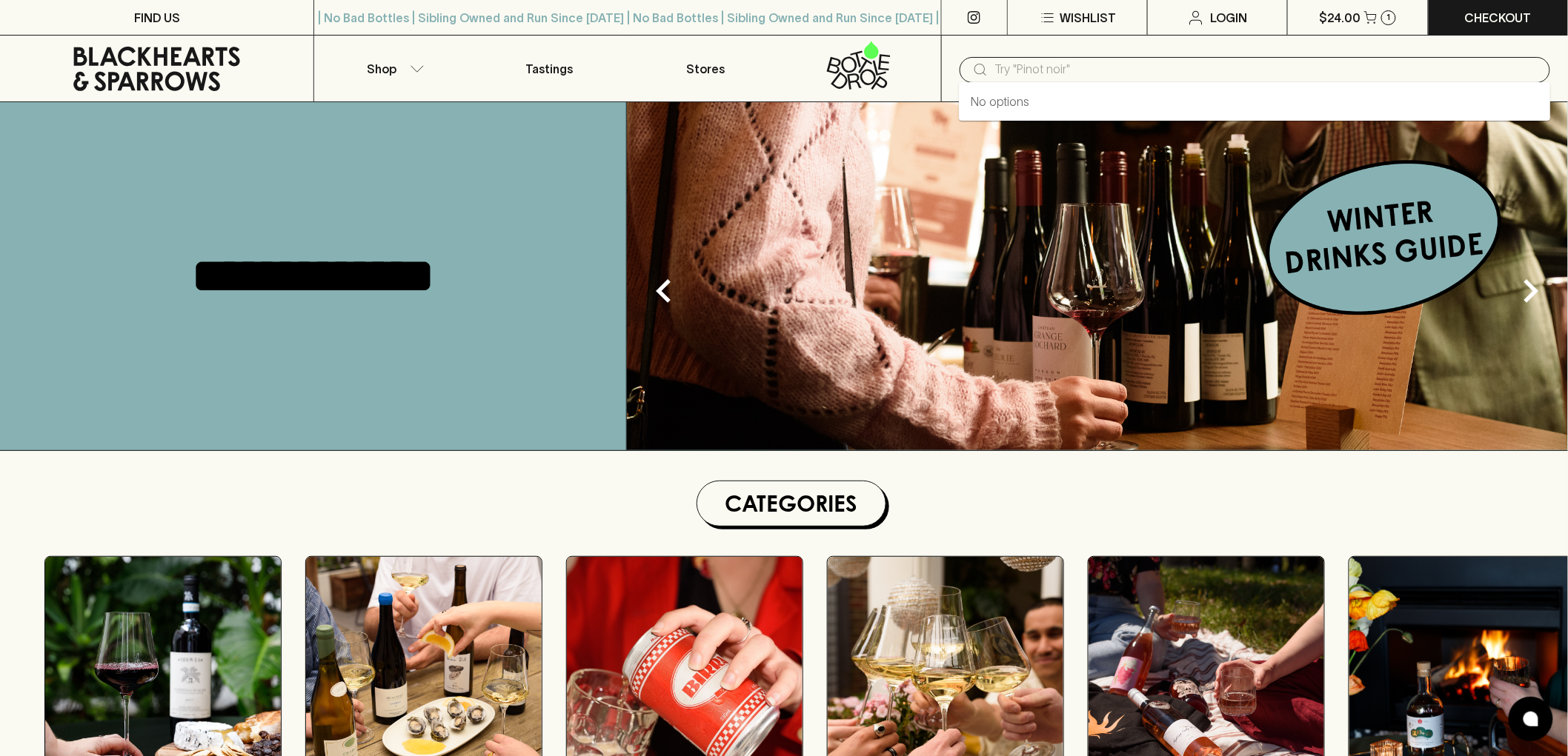
click at [1100, 62] on input "text" at bounding box center [1266, 70] width 543 height 24
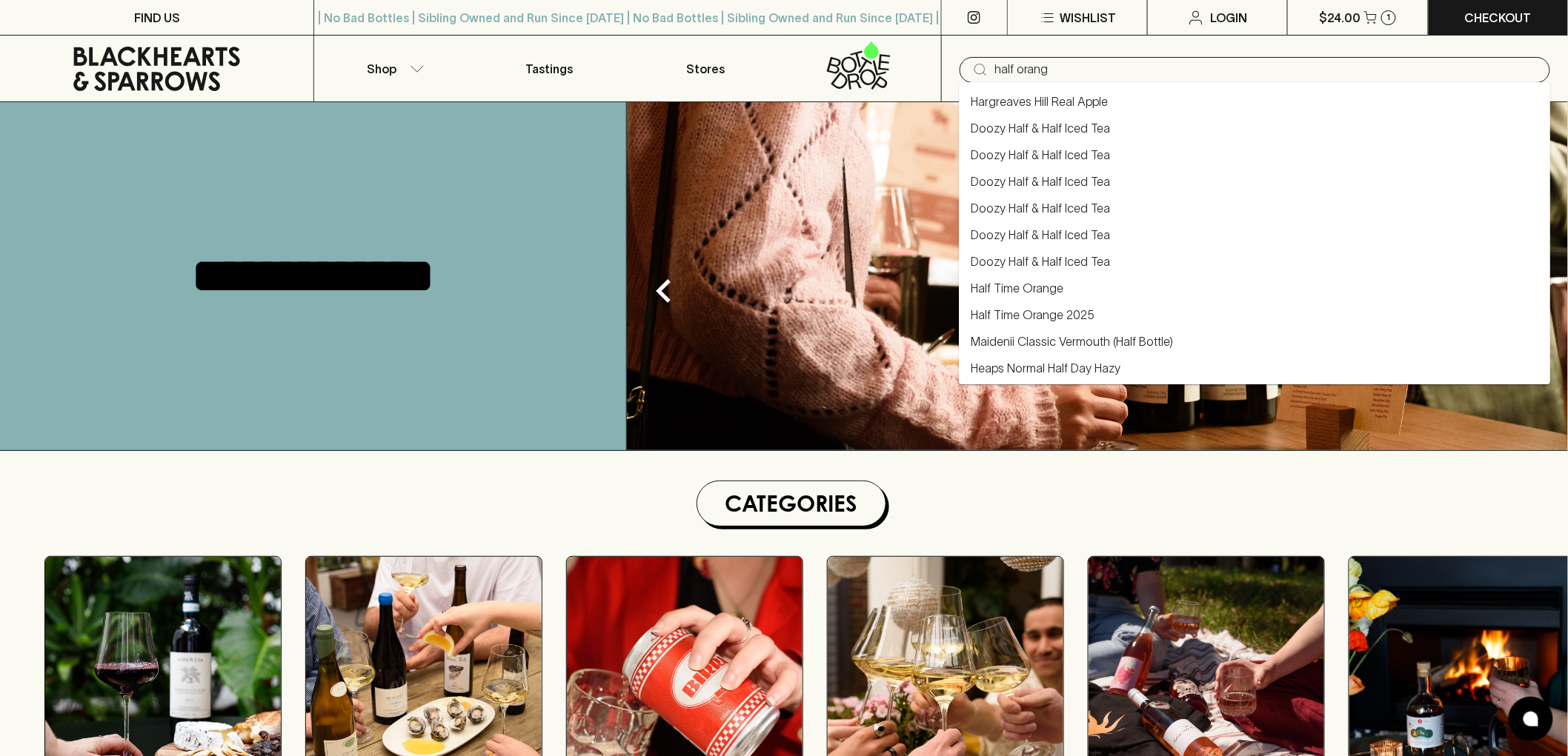
type input "half orange"
click at [1039, 295] on link "Half Time Orange" at bounding box center [1017, 287] width 93 height 18
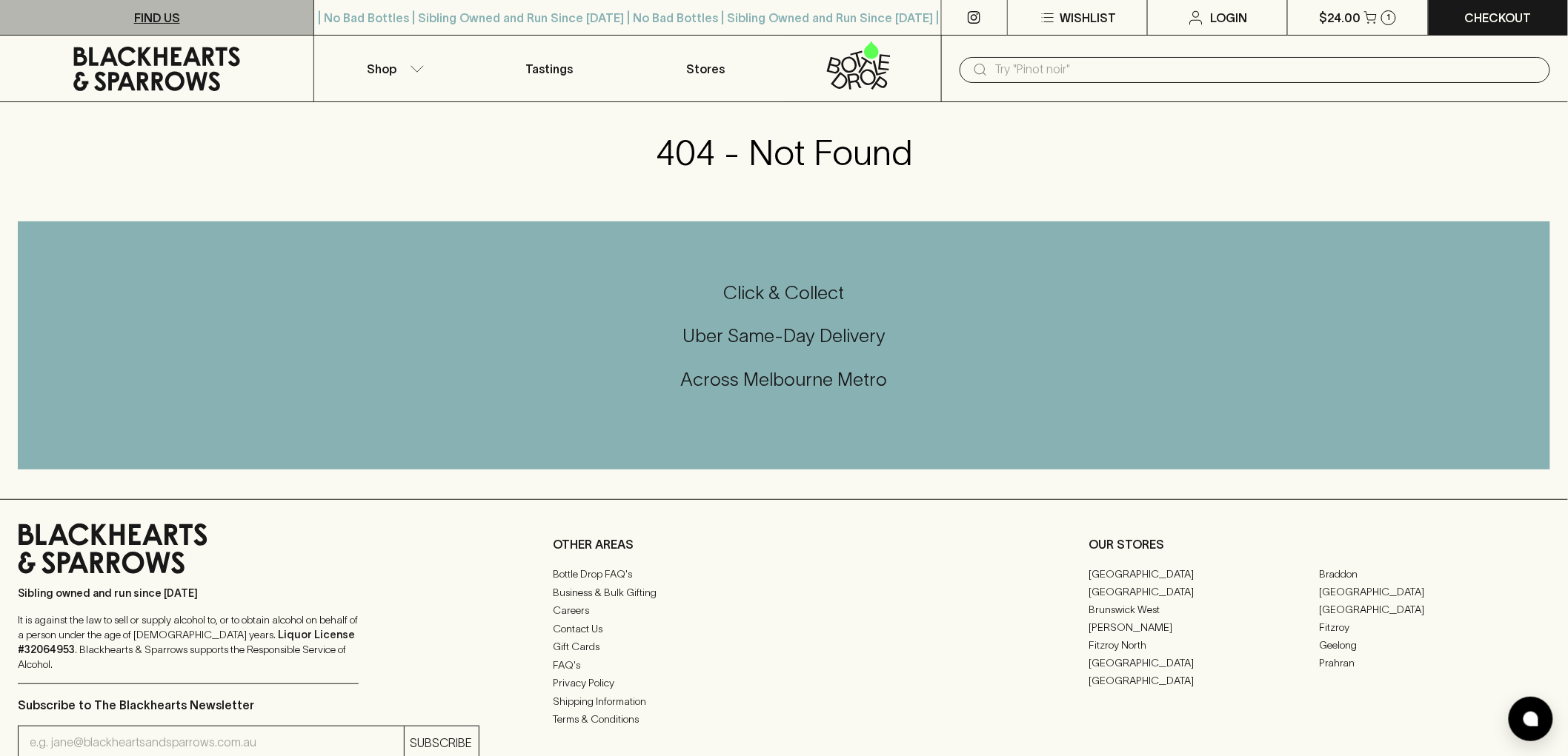
click at [137, 16] on p "FIND US" at bounding box center [157, 18] width 46 height 18
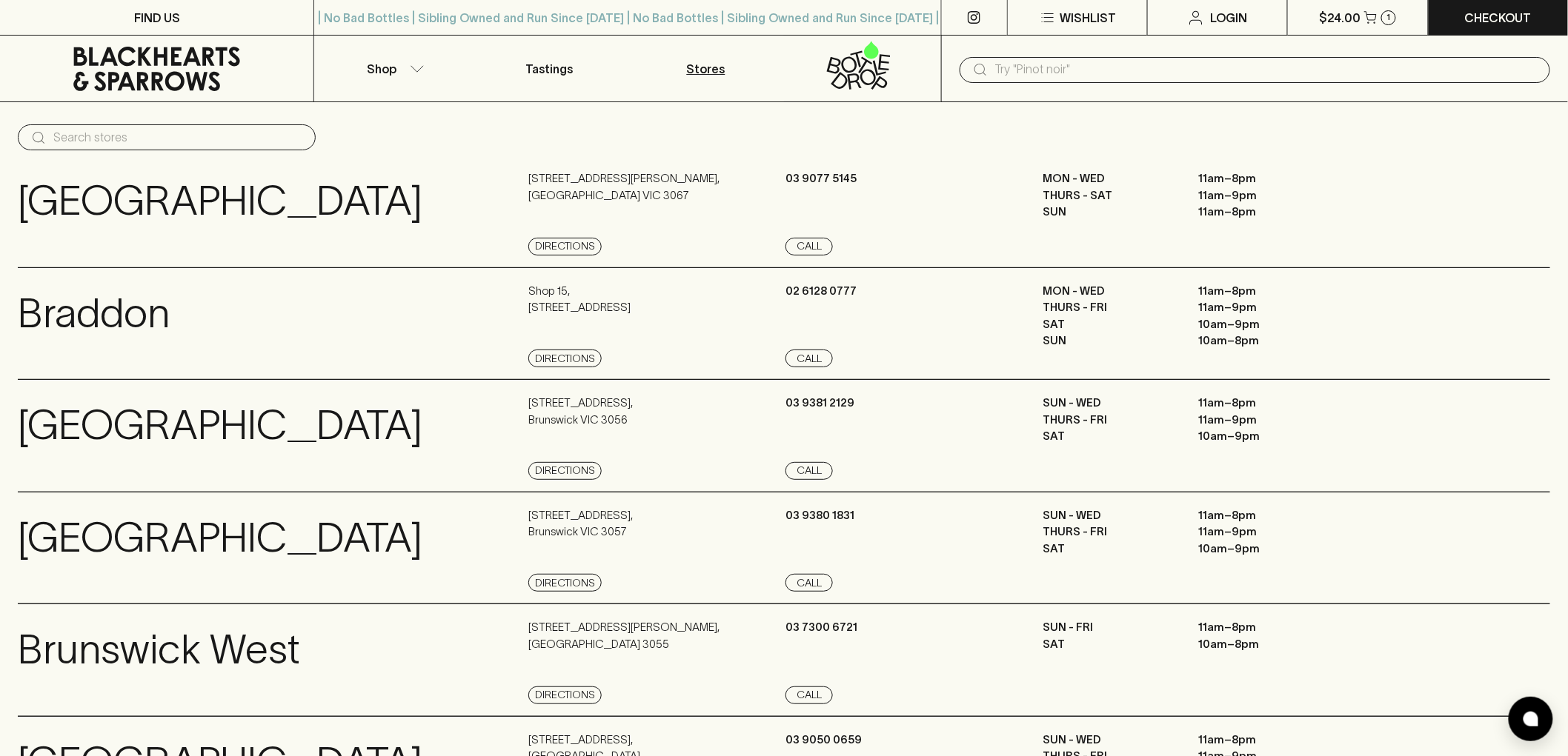
click at [216, 78] on icon at bounding box center [156, 68] width 291 height 45
